Goal: Task Accomplishment & Management: Use online tool/utility

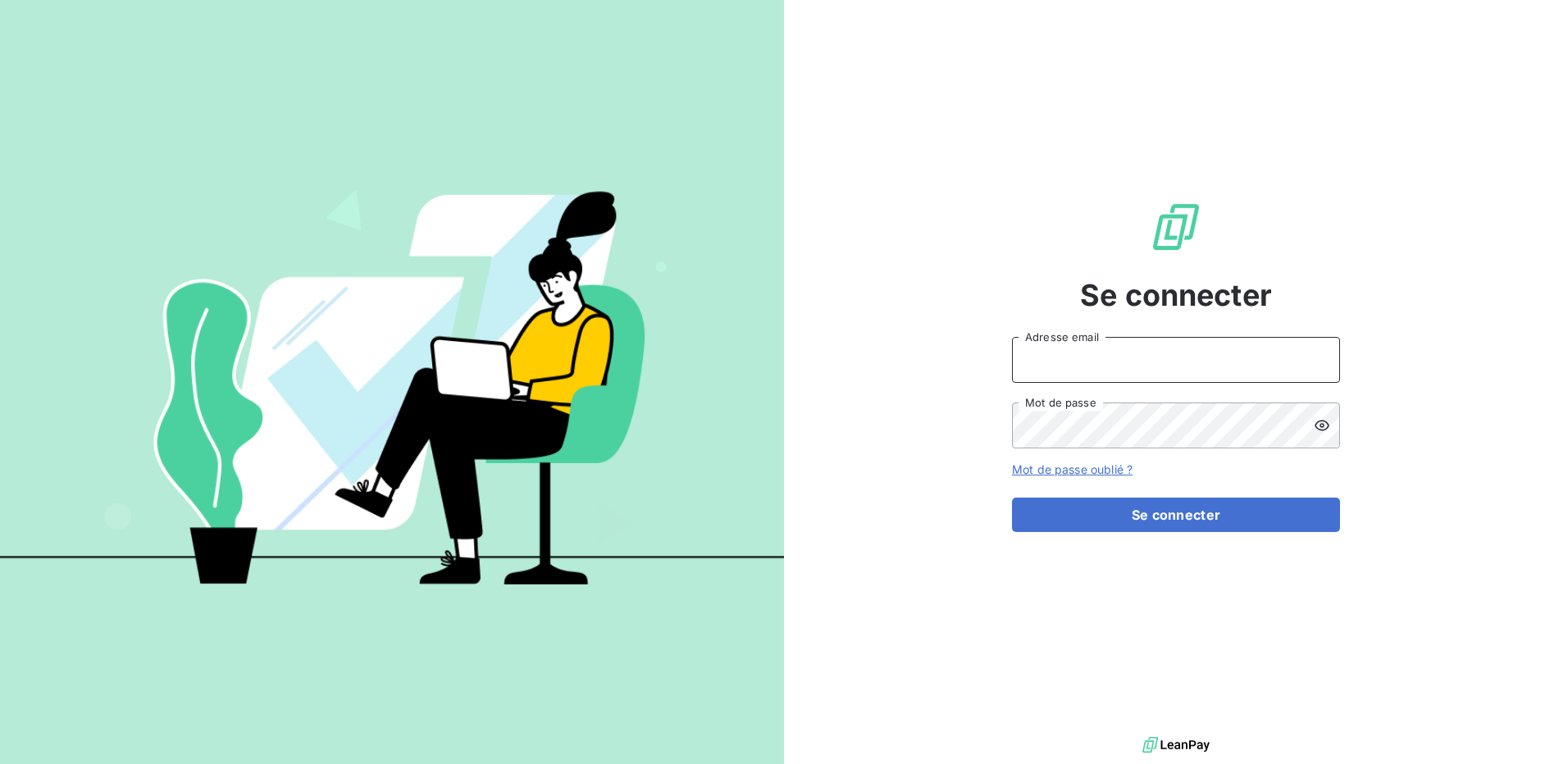
type input "[PERSON_NAME][EMAIL_ADDRESS][DOMAIN_NAME]"
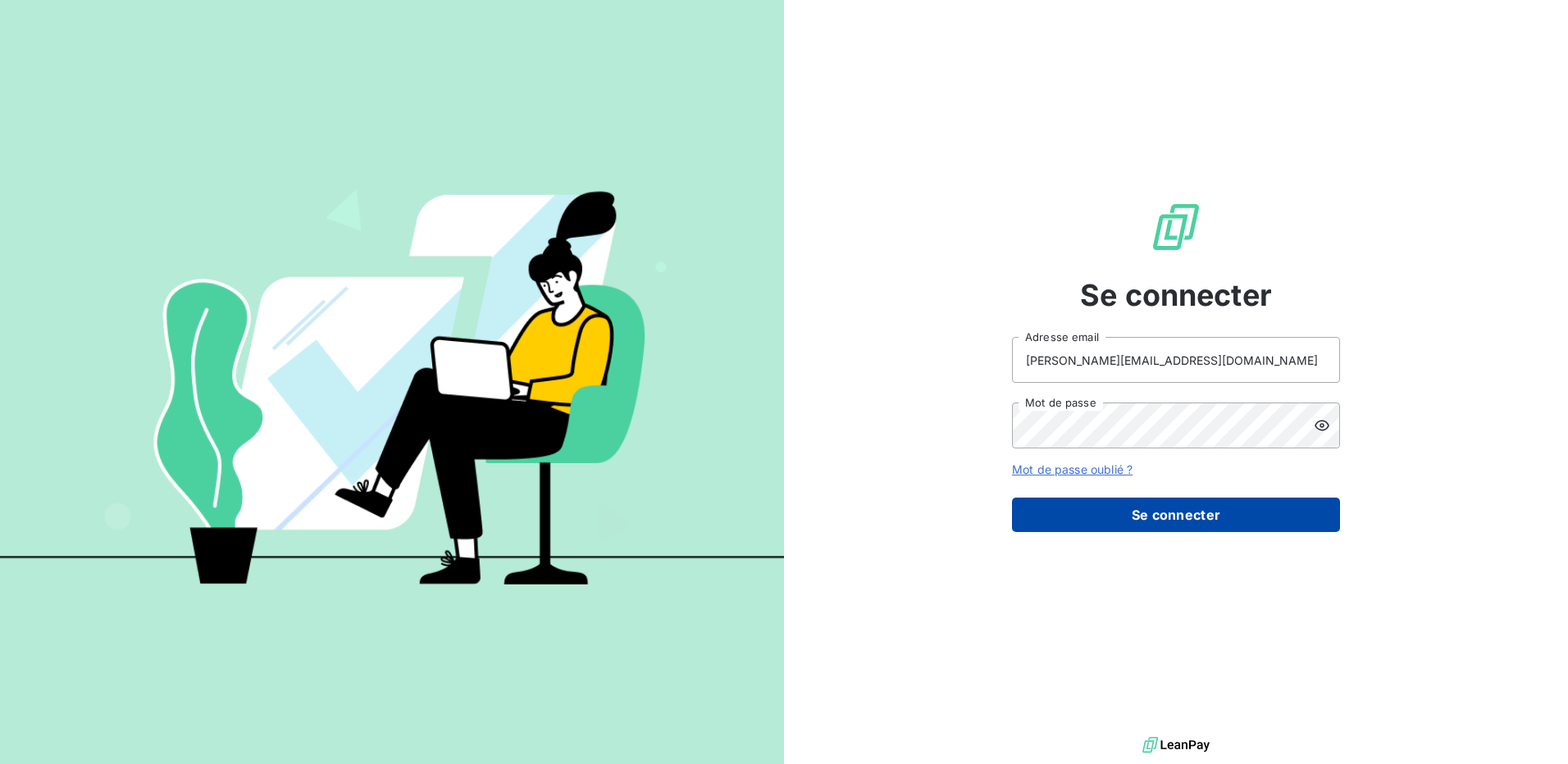
click at [1174, 522] on button "Se connecter" at bounding box center [1176, 515] width 328 height 34
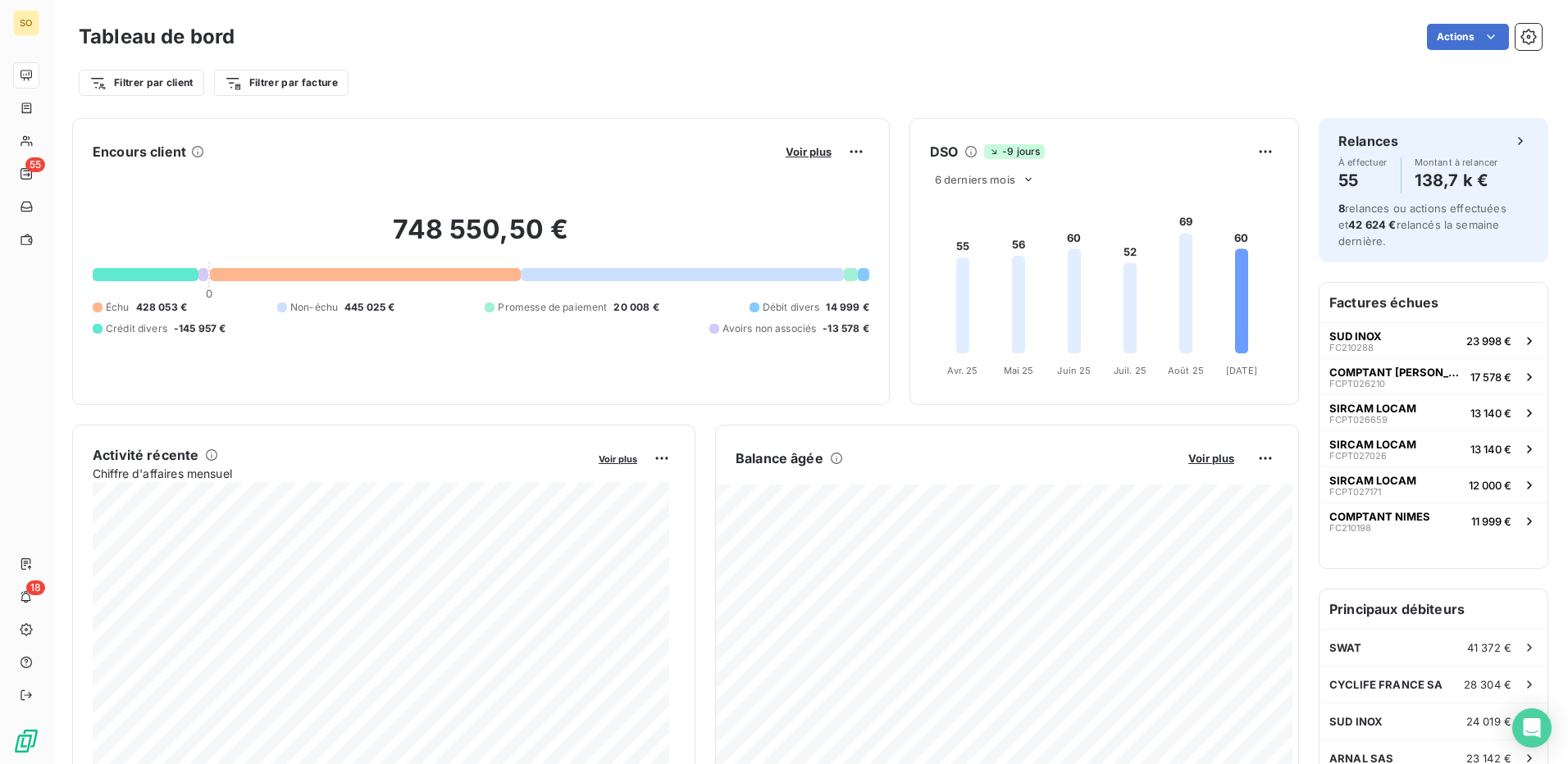
click at [1013, 18] on div "Tableau de bord Actions Filtrer par client Filtrer par facture" at bounding box center [810, 54] width 1516 height 109
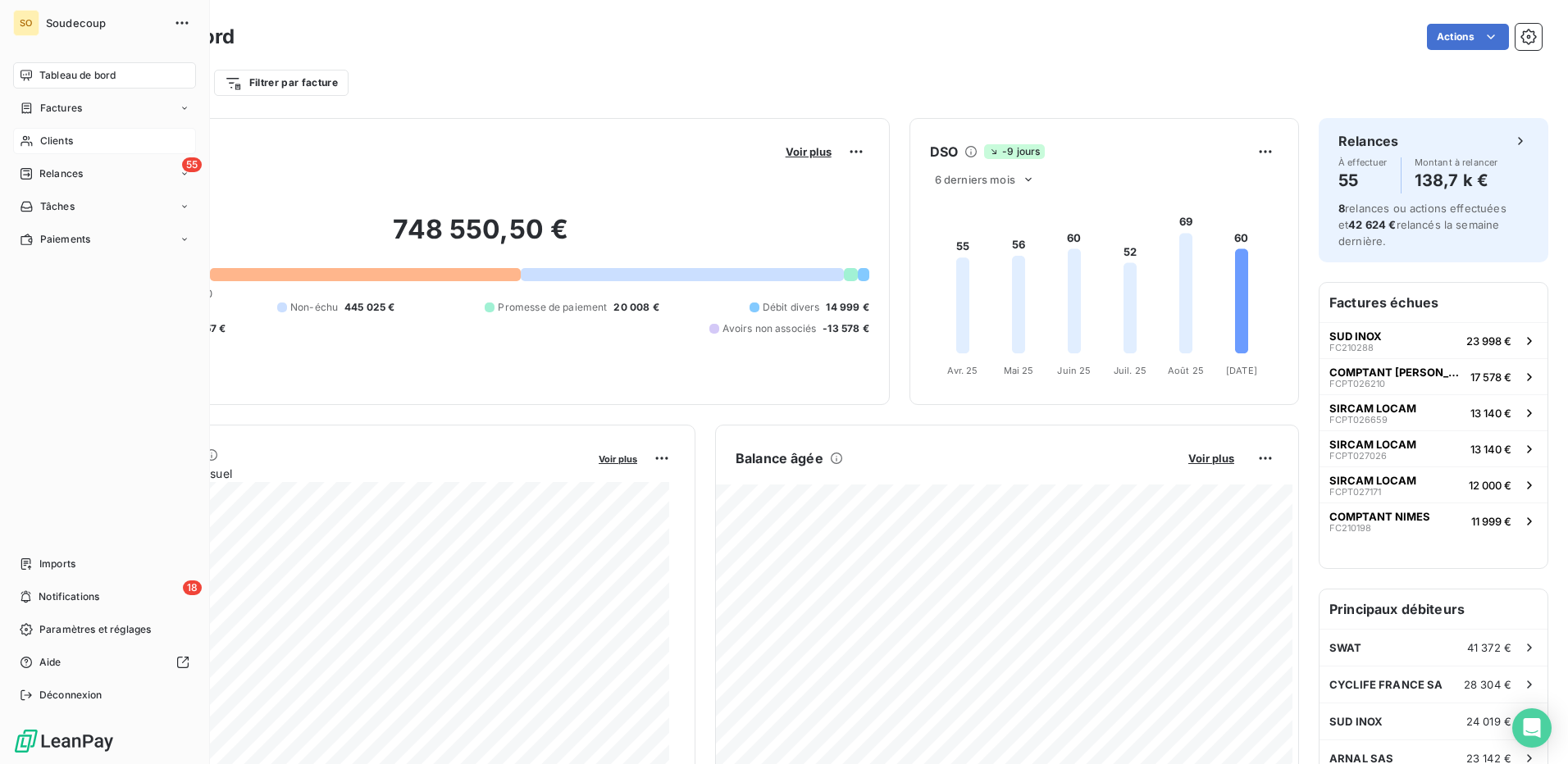
click at [28, 145] on icon at bounding box center [26, 141] width 14 height 13
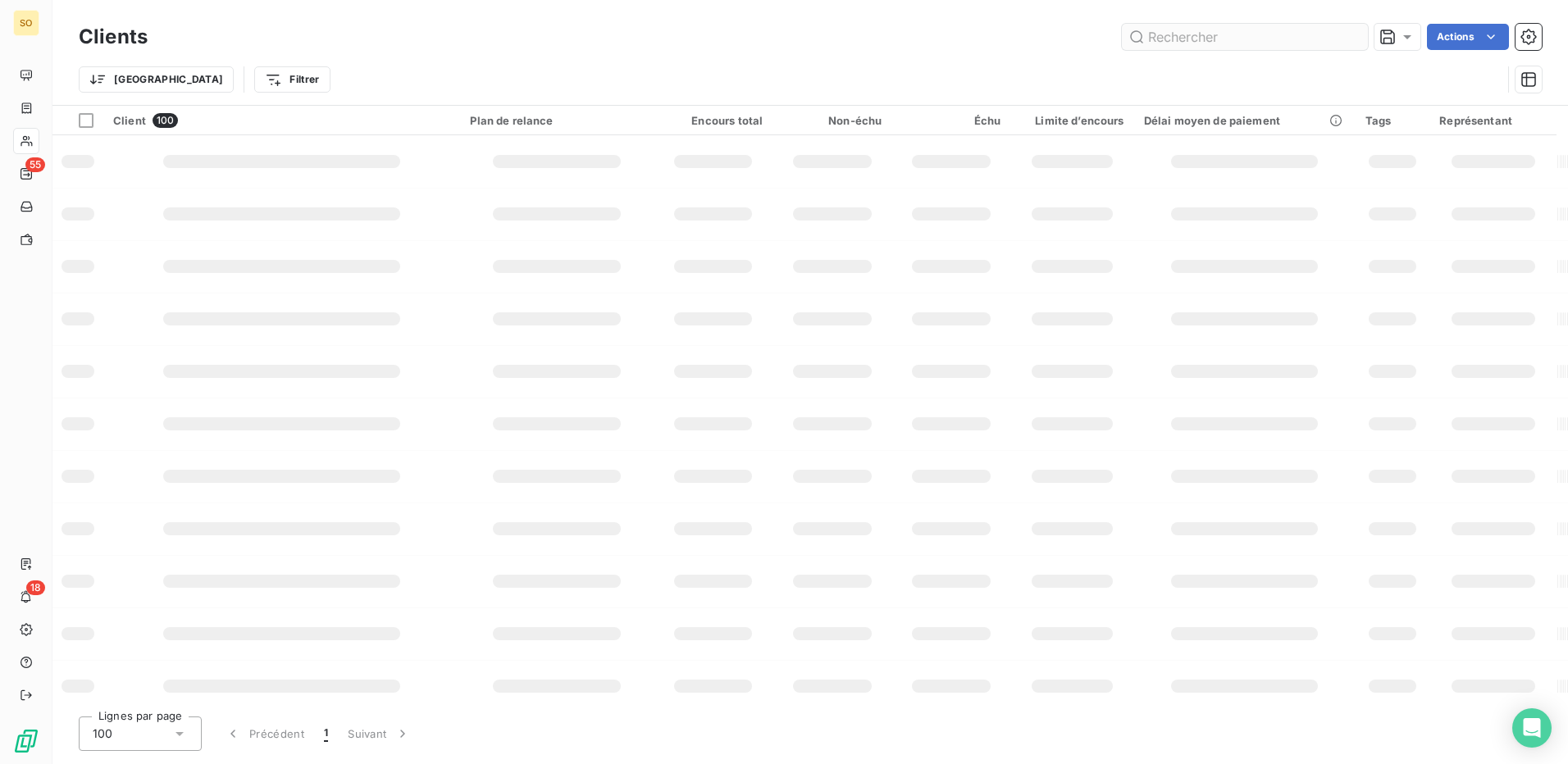
click at [1256, 41] on input "text" at bounding box center [1244, 37] width 246 height 26
type input "MSD"
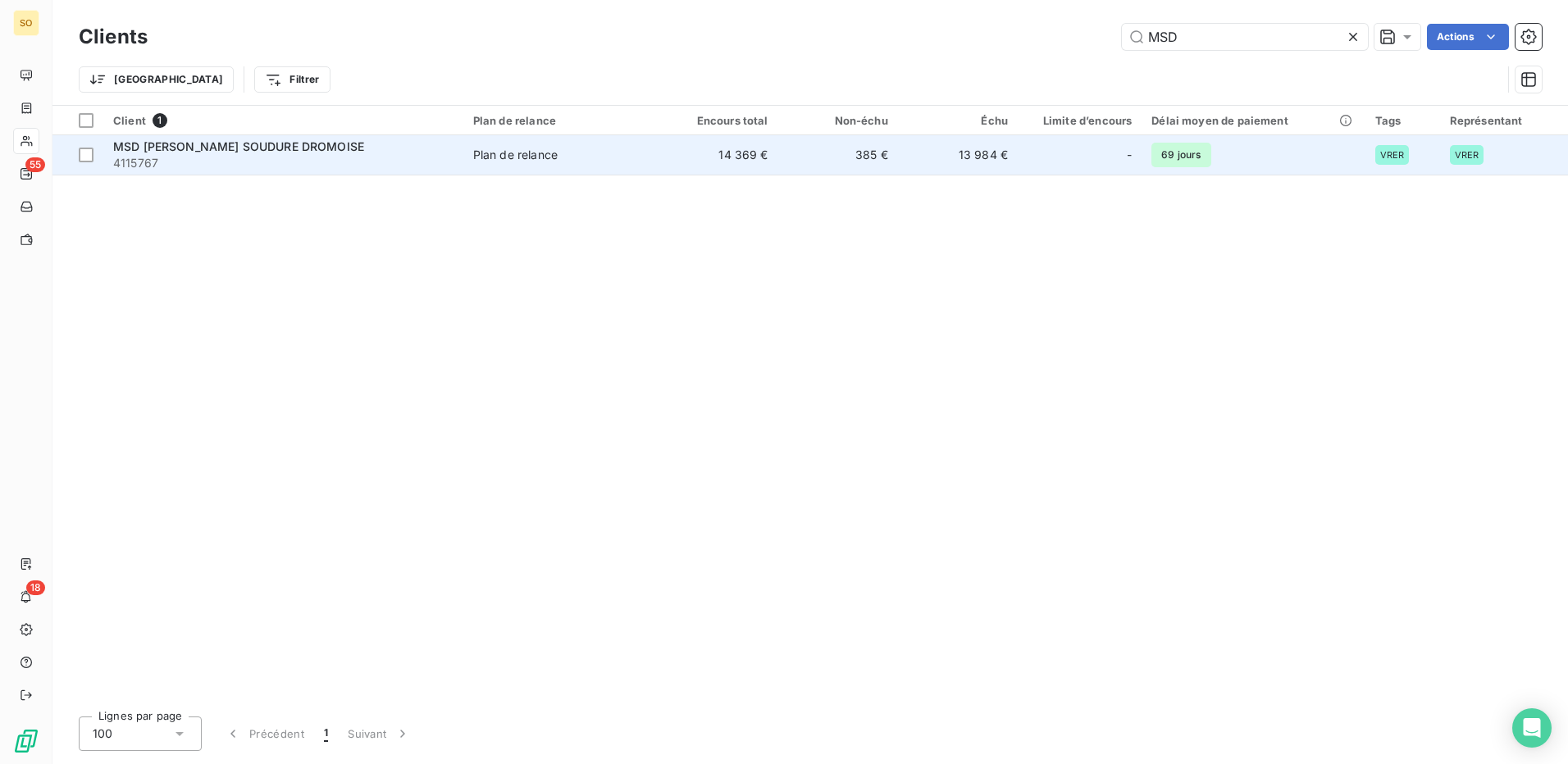
click at [854, 137] on table "Client 1 Plan de relance Encours total Non-échu Échu Limite d’encours Délai moy…" at bounding box center [810, 141] width 1516 height 70
click at [853, 154] on td "385 €" at bounding box center [838, 155] width 120 height 40
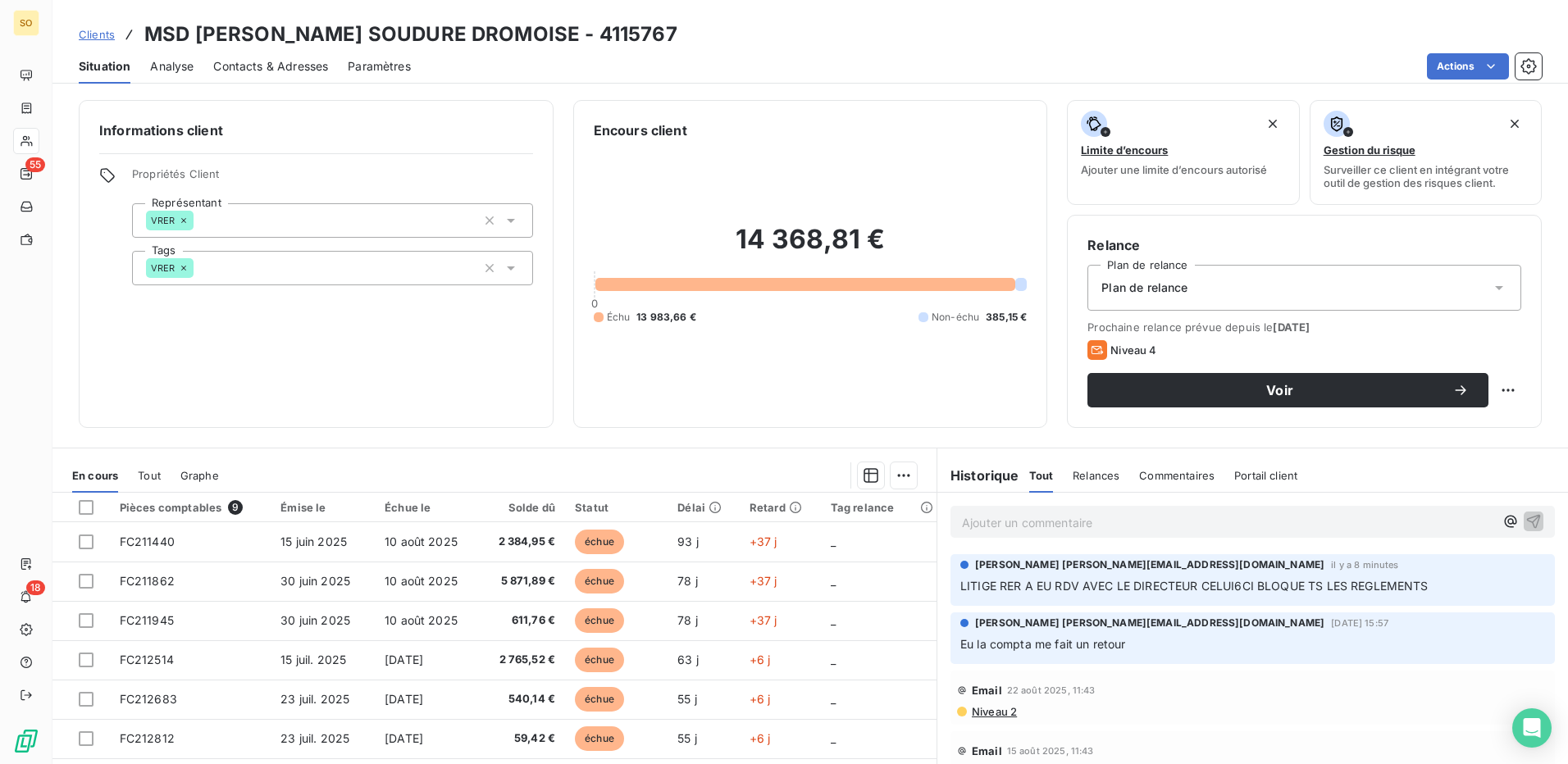
click at [1173, 518] on p "Ajouter un commentaire ﻿" at bounding box center [1228, 523] width 532 height 20
click at [1137, 520] on p "NIE appelle Rémi - le pb c" at bounding box center [1228, 522] width 532 height 18
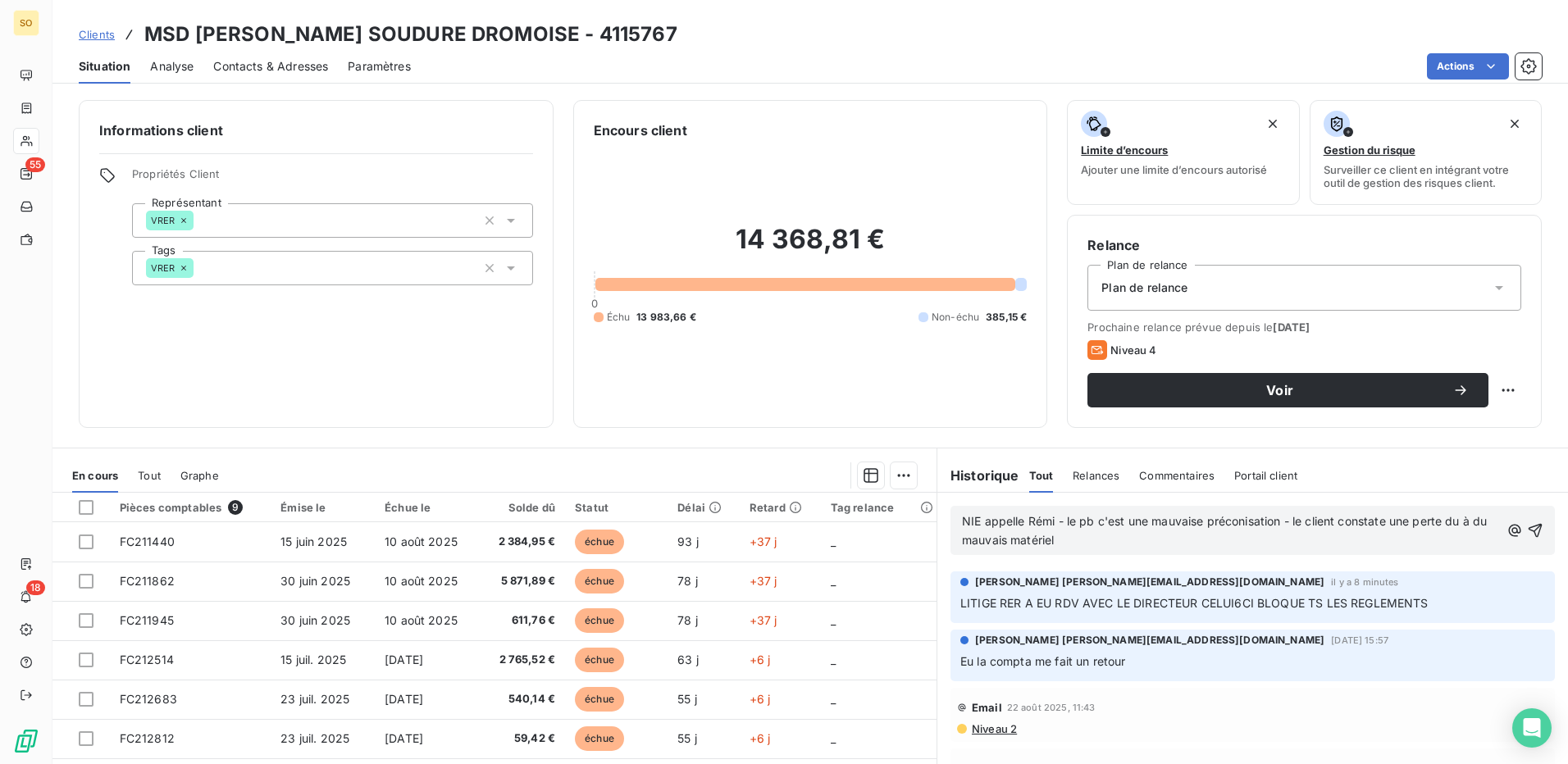
click at [1458, 519] on span "NIE appelle Rémi - le pb c'est une mauvaise préconisation - le client constate …" at bounding box center [1226, 530] width 528 height 33
click at [1144, 540] on p "NIE appelle Rémi - le pb c'est une mauvaise préconisation - le client constate …" at bounding box center [1230, 531] width 537 height 38
drag, startPoint x: 1222, startPoint y: 540, endPoint x: 1283, endPoint y: 509, distance: 68.4
click at [1283, 509] on div "NIE appelle Rémi - le pb c'est une mauvaise préconisation - le client constate …" at bounding box center [1252, 529] width 604 height 49
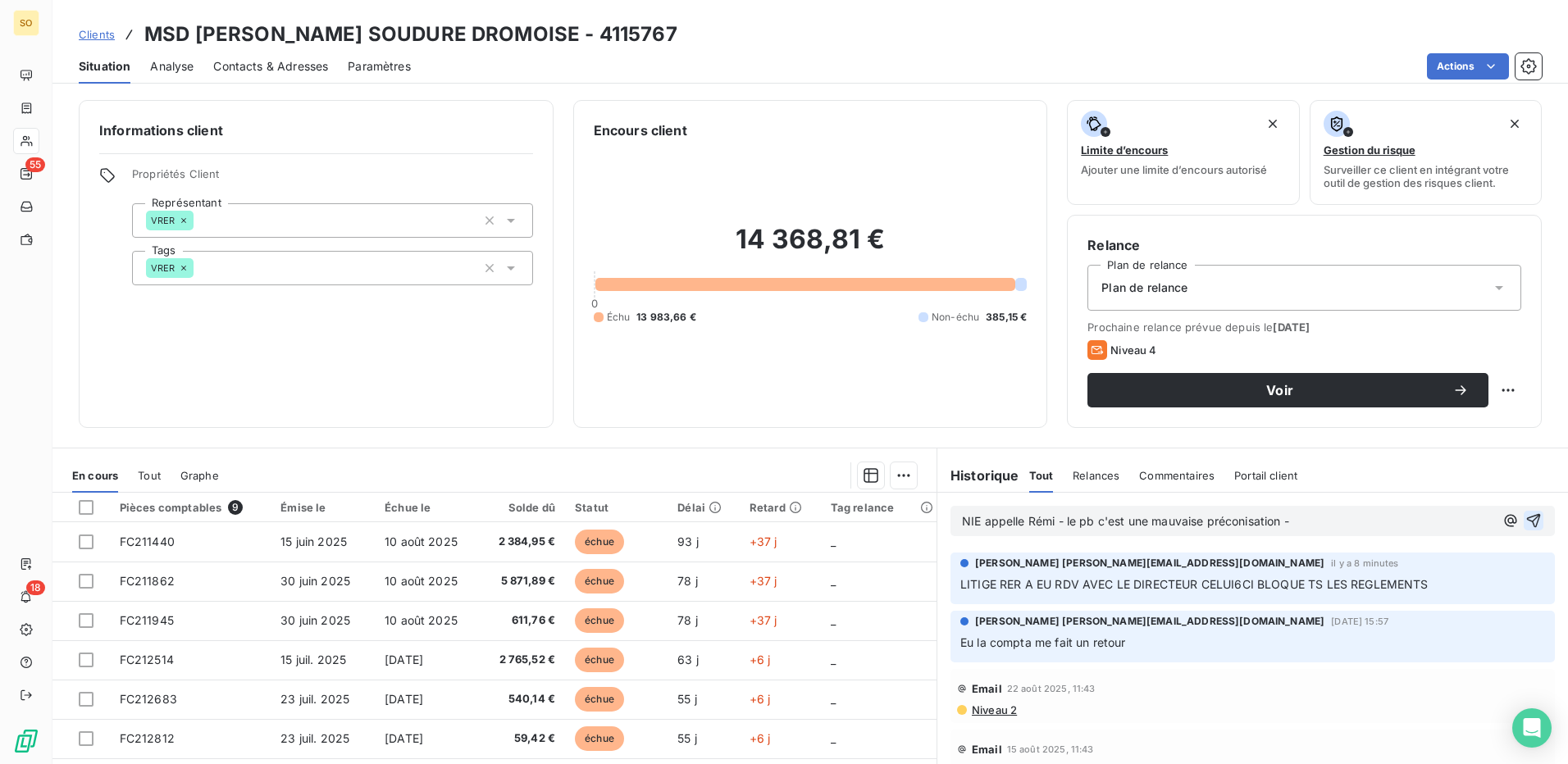
click at [1525, 525] on icon "button" at bounding box center [1533, 521] width 17 height 17
